Goal: Check status: Check status

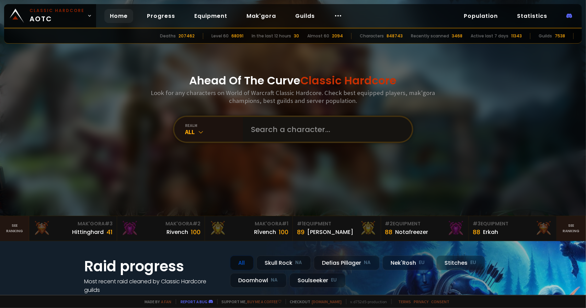
click at [264, 135] on input "text" at bounding box center [325, 129] width 156 height 25
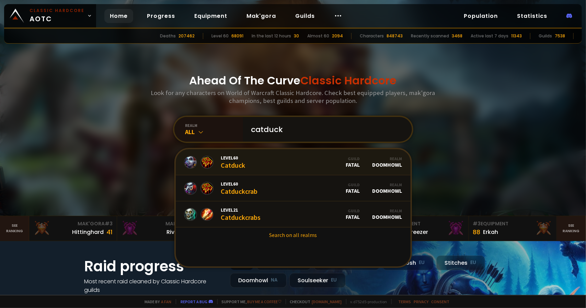
type input "catduck"
click at [314, 162] on link "Level 60 Catduck Guild Fatal Realm Doomhowl" at bounding box center [293, 162] width 235 height 26
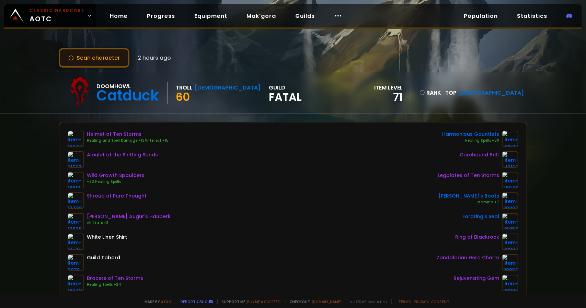
click at [125, 55] on button "Scan character" at bounding box center [94, 58] width 71 height 20
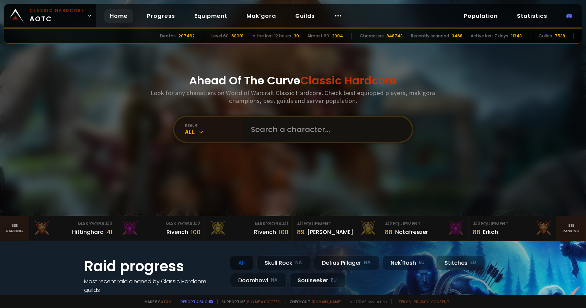
click at [292, 127] on input "text" at bounding box center [325, 129] width 156 height 25
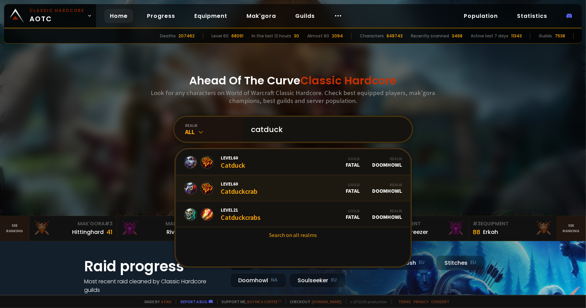
type input "catduck"
click at [311, 184] on link "Level 60 Catduckcrab Guild Fatal Realm Doomhowl" at bounding box center [293, 188] width 235 height 26
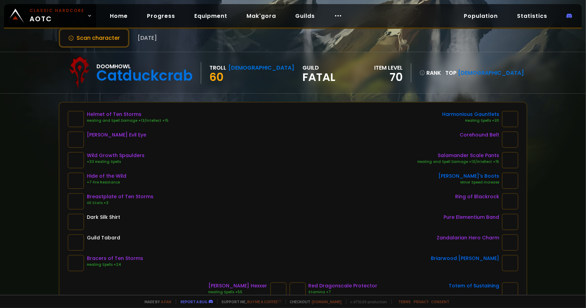
scroll to position [34, 0]
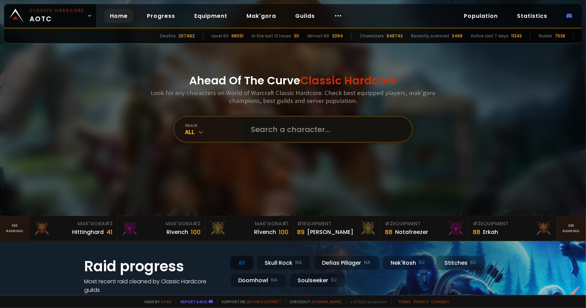
click at [279, 128] on input "text" at bounding box center [325, 129] width 156 height 25
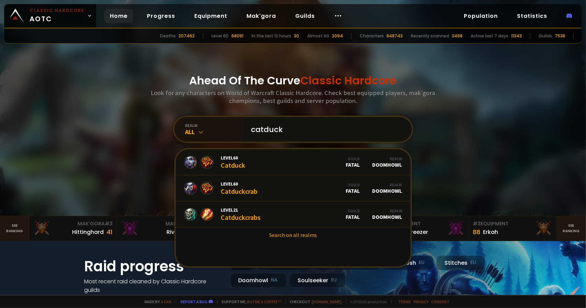
drag, startPoint x: 290, startPoint y: 133, endPoint x: 260, endPoint y: 137, distance: 30.9
click at [260, 137] on input "catduck" at bounding box center [325, 129] width 156 height 25
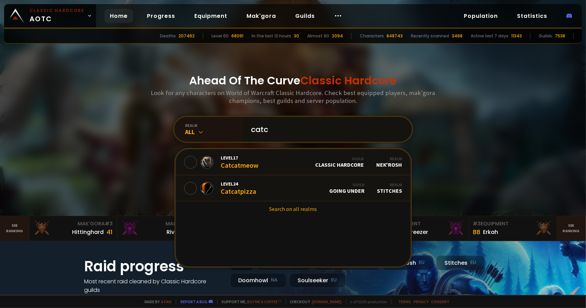
type input "cat"
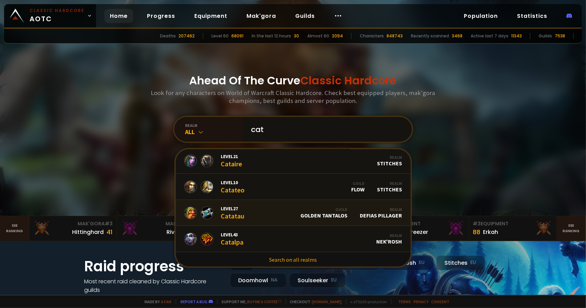
scroll to position [419, 0]
